Goal: Task Accomplishment & Management: Use online tool/utility

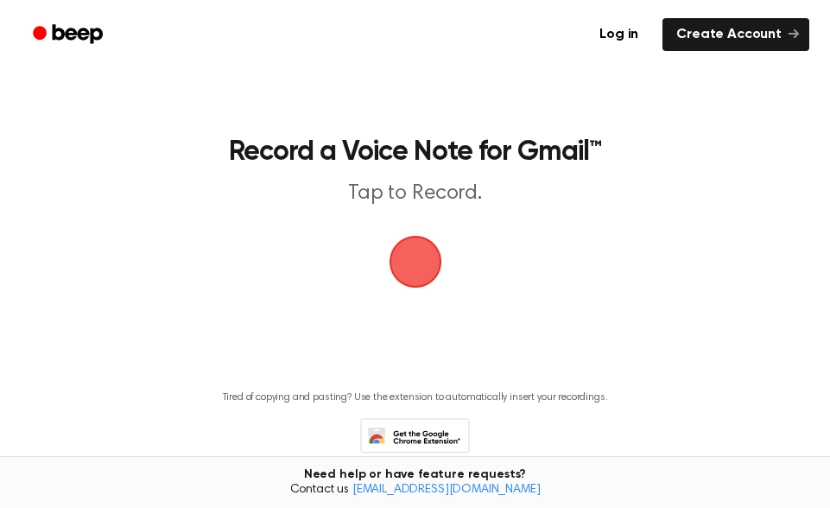
click at [423, 266] on span "button" at bounding box center [415, 262] width 53 height 53
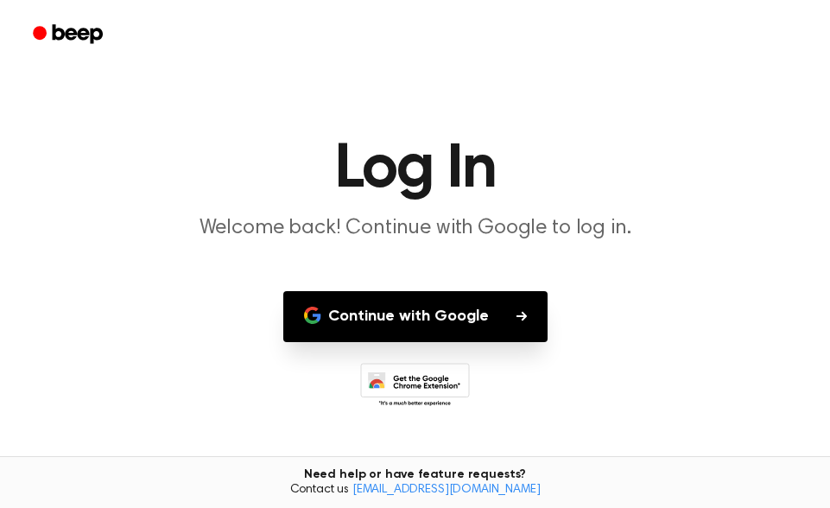
click at [449, 310] on button "Continue with Google" at bounding box center [415, 316] width 264 height 51
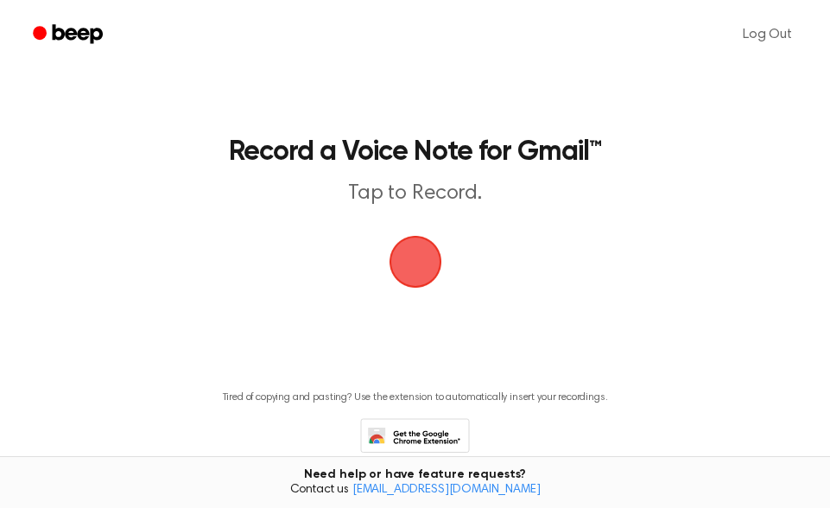
click at [428, 274] on span "button" at bounding box center [415, 262] width 48 height 48
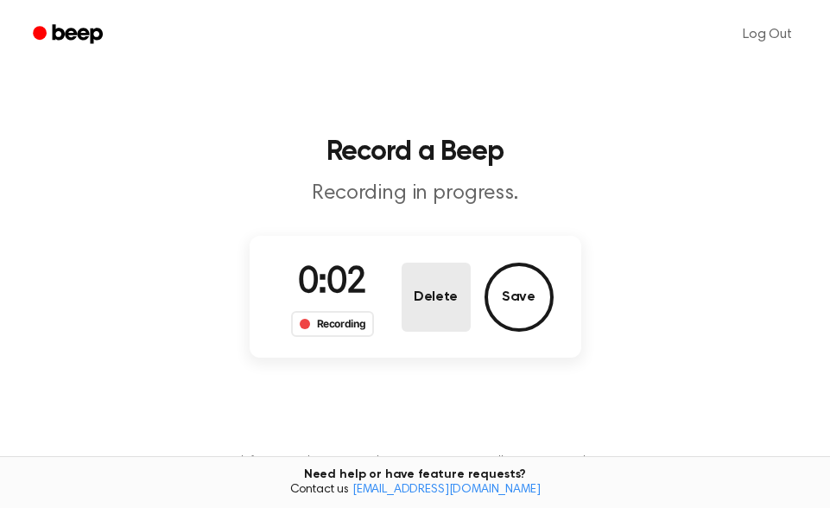
click at [441, 307] on button "Delete" at bounding box center [436, 297] width 69 height 69
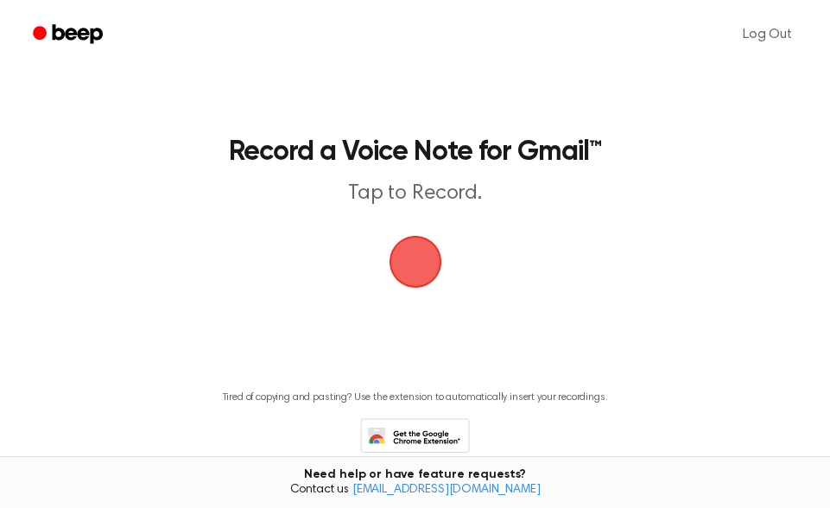
click at [420, 258] on span "button" at bounding box center [415, 262] width 56 height 56
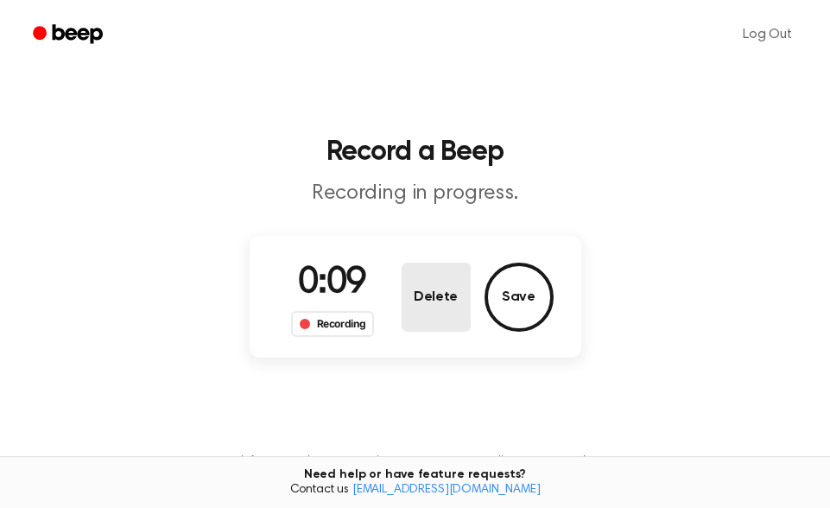
click at [419, 299] on button "Delete" at bounding box center [436, 297] width 69 height 69
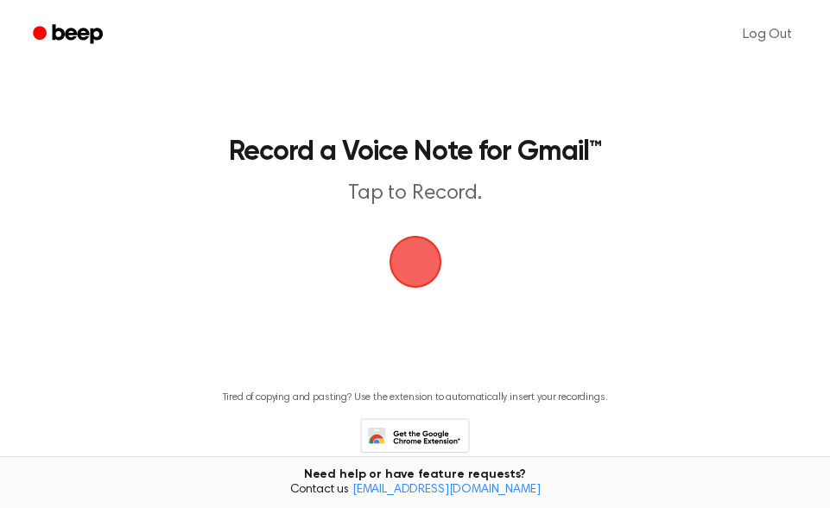
click at [415, 275] on span "button" at bounding box center [415, 262] width 64 height 64
click at [424, 262] on span "button" at bounding box center [415, 262] width 53 height 53
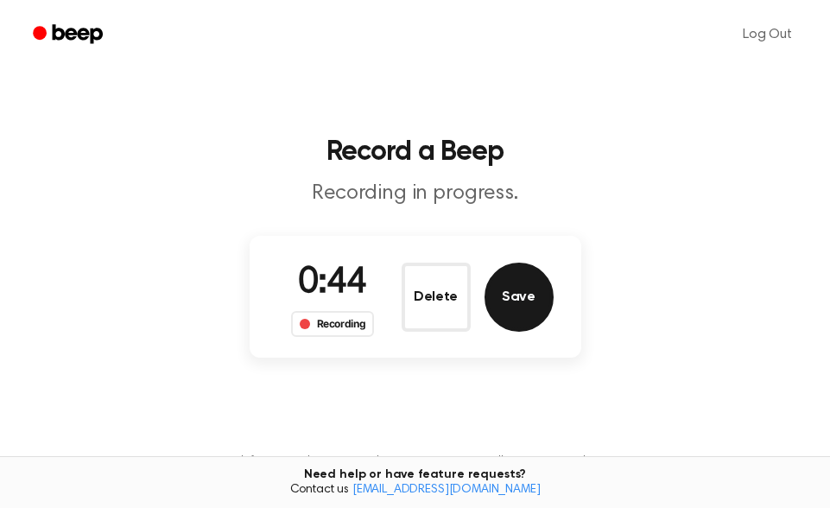
click at [487, 296] on button "Save" at bounding box center [519, 297] width 69 height 69
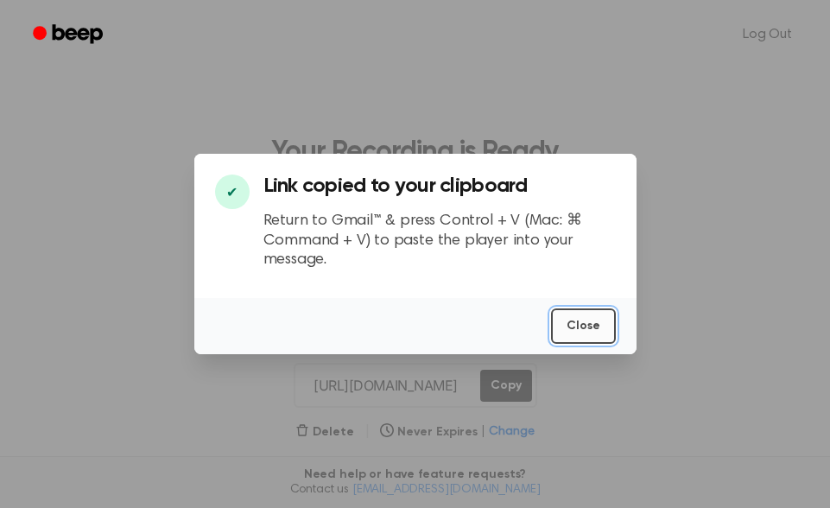
click at [582, 330] on button "Close" at bounding box center [583, 326] width 65 height 35
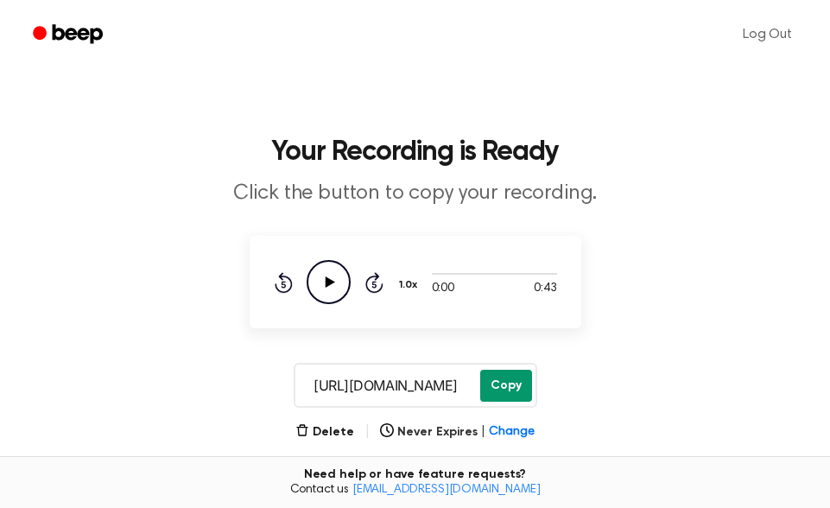
click at [509, 381] on button "Copy" at bounding box center [506, 386] width 52 height 32
